Goal: Book appointment/travel/reservation

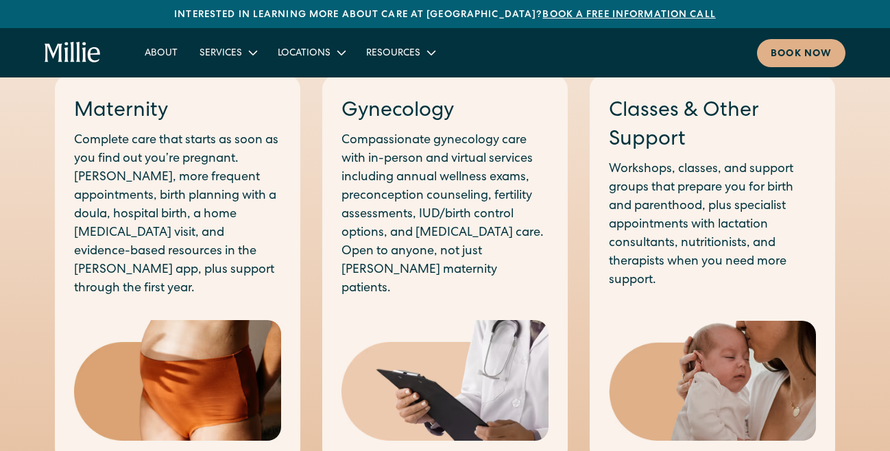
scroll to position [724, 0]
click at [645, 121] on h3 "Classes & Other Support" at bounding box center [712, 127] width 207 height 58
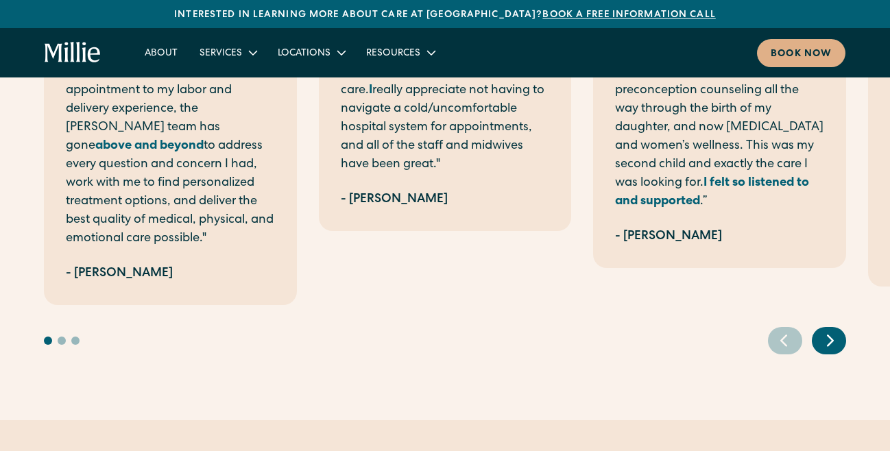
scroll to position [2994, 0]
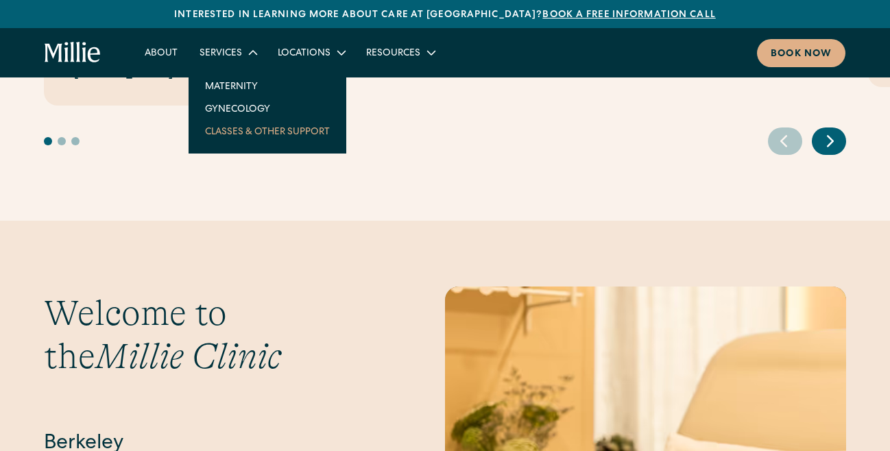
click at [249, 130] on link "Classes & Other Support" at bounding box center [267, 131] width 147 height 23
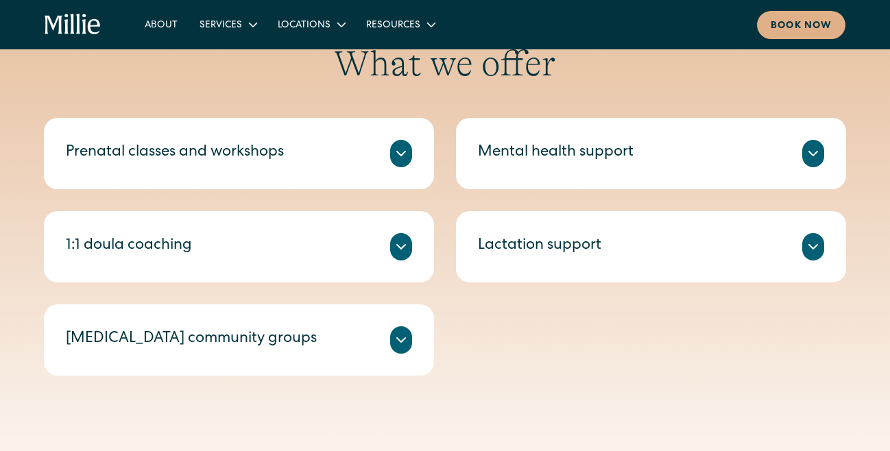
scroll to position [486, 0]
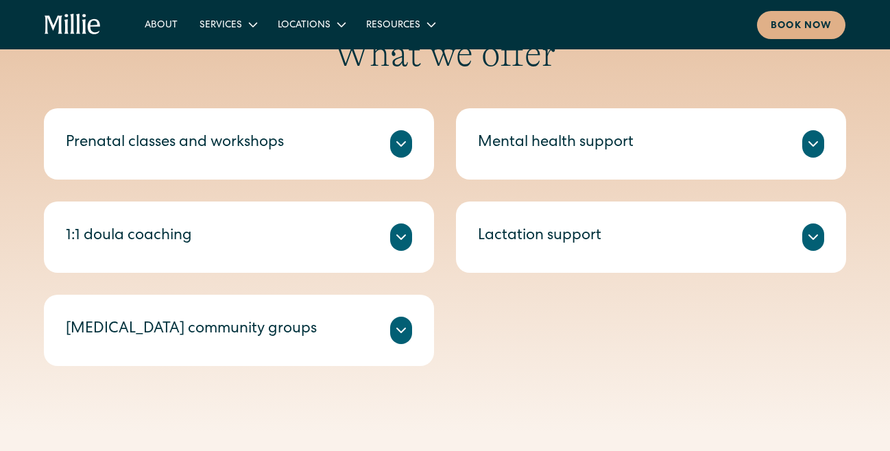
click at [399, 329] on icon at bounding box center [401, 330] width 16 height 16
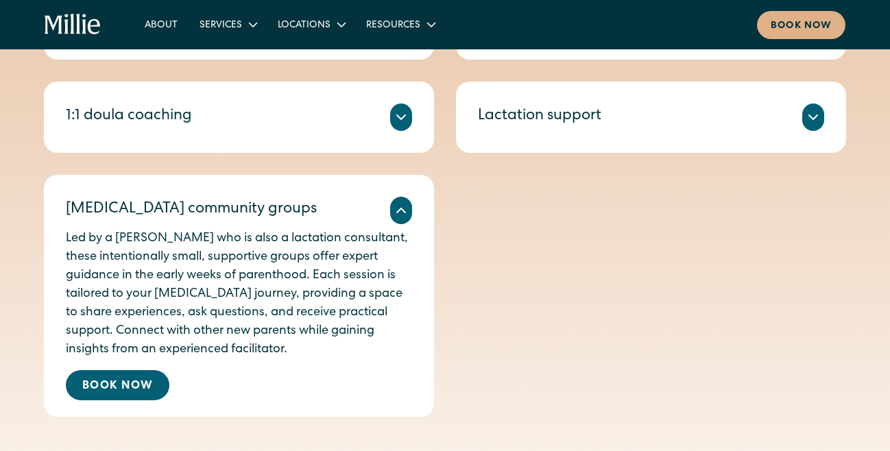
scroll to position [609, 0]
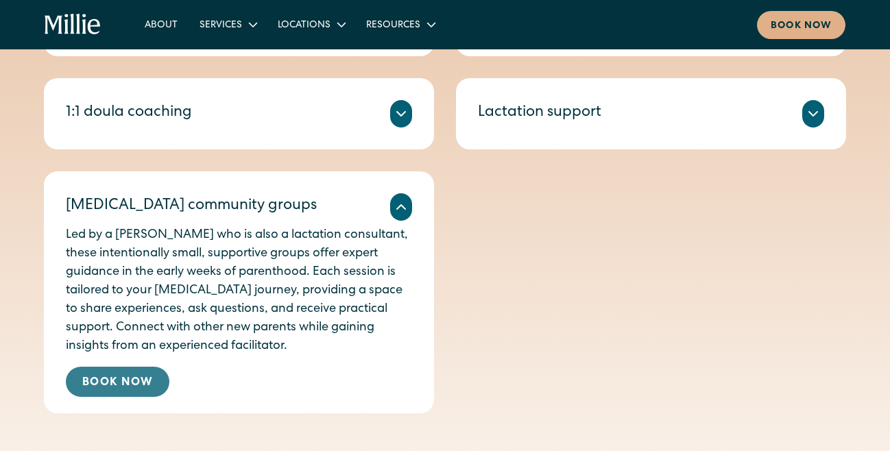
click at [127, 379] on link "Book Now" at bounding box center [118, 382] width 104 height 30
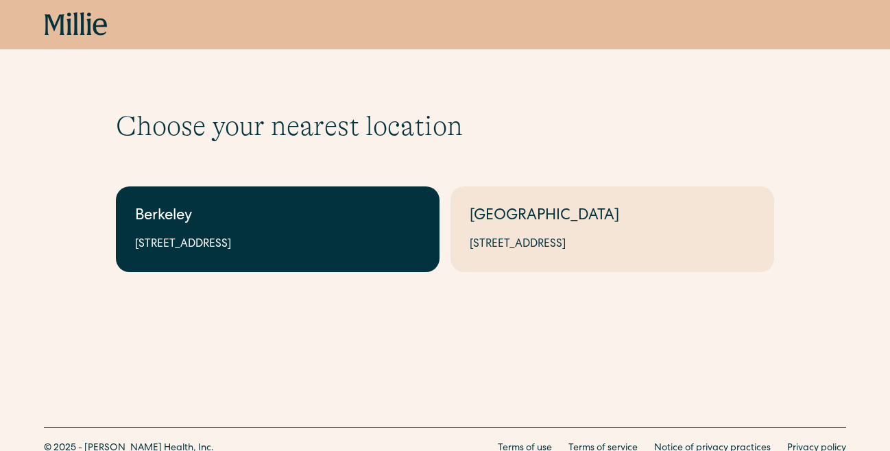
click at [311, 225] on div "Berkeley" at bounding box center [277, 217] width 285 height 23
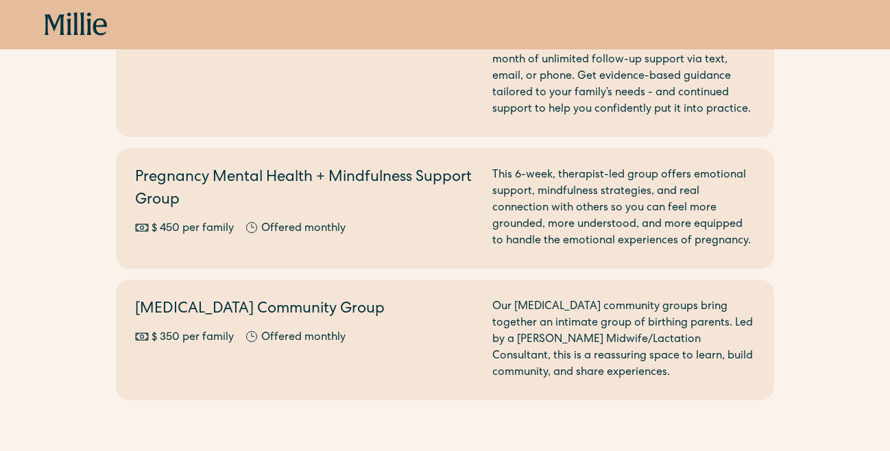
scroll to position [1631, 0]
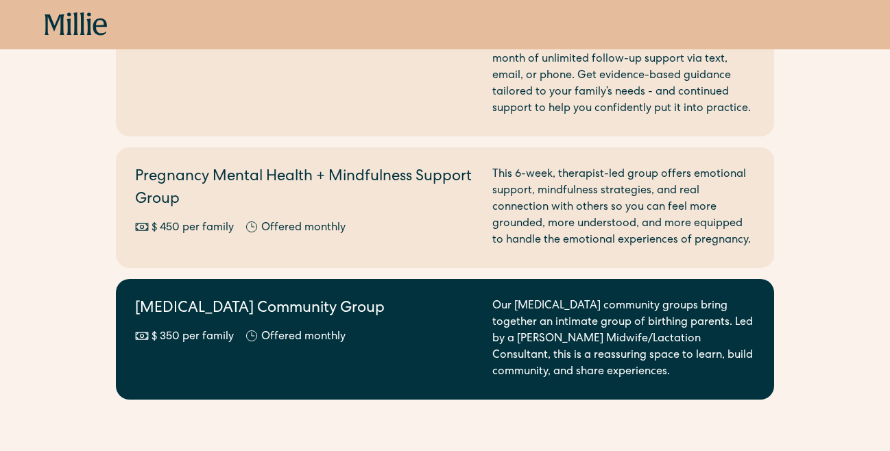
click at [711, 332] on div "Our postpartum community groups bring together an intimate group of birthing pa…" at bounding box center [624, 339] width 263 height 82
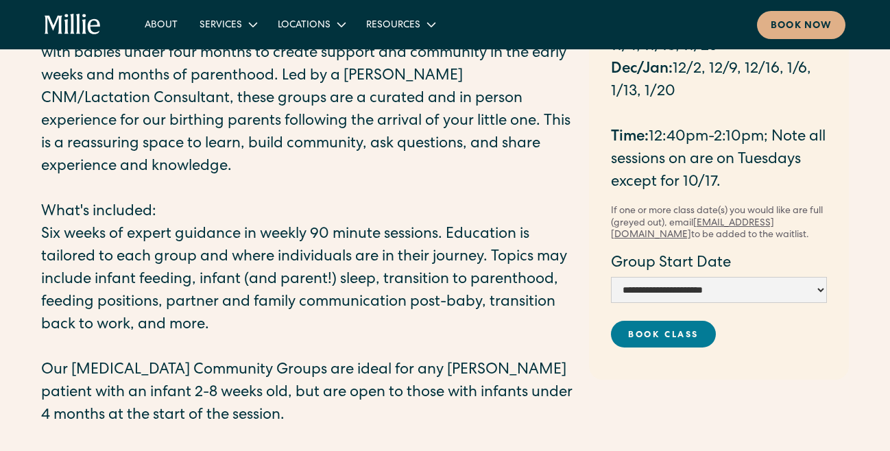
scroll to position [169, 0]
